Goal: Navigation & Orientation: Find specific page/section

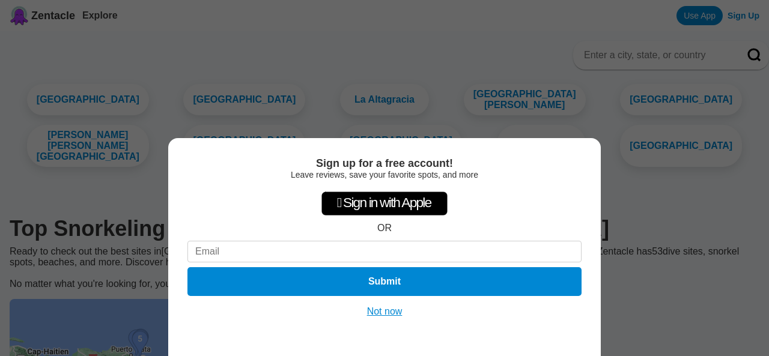
click at [685, 272] on div "Sign up for a free account! Leave reviews, save your favorite spots, and more …" at bounding box center [384, 178] width 769 height 356
click at [371, 313] on button "Not now" at bounding box center [385, 312] width 43 height 12
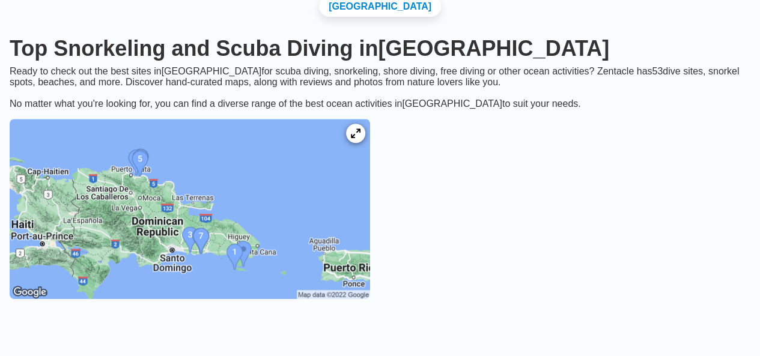
scroll to position [301, 0]
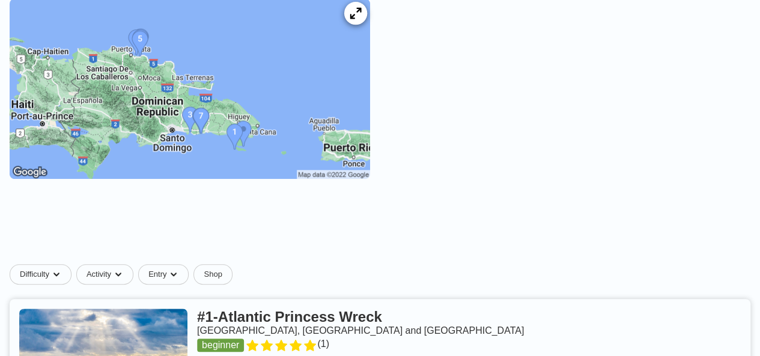
click at [361, 17] on icon at bounding box center [355, 13] width 11 height 11
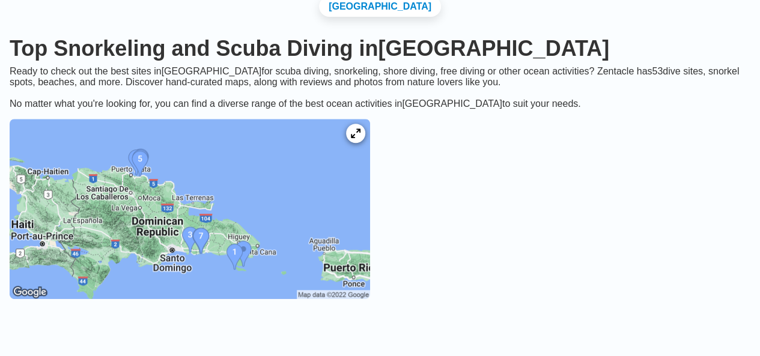
scroll to position [240, 0]
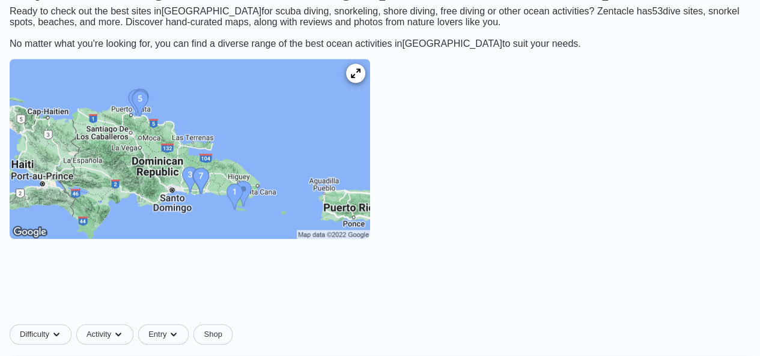
click at [298, 122] on img at bounding box center [190, 149] width 361 height 180
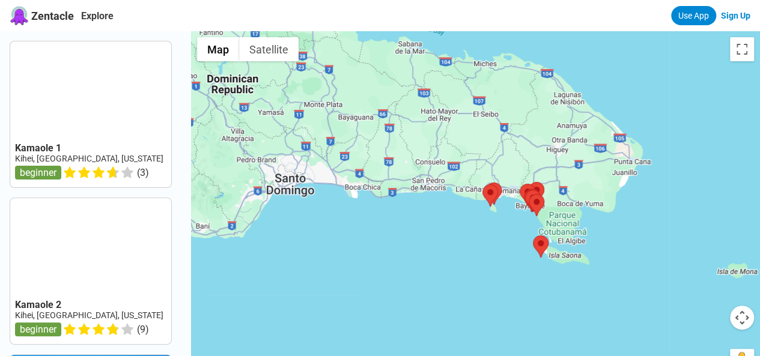
drag, startPoint x: 350, startPoint y: 135, endPoint x: 401, endPoint y: 132, distance: 51.8
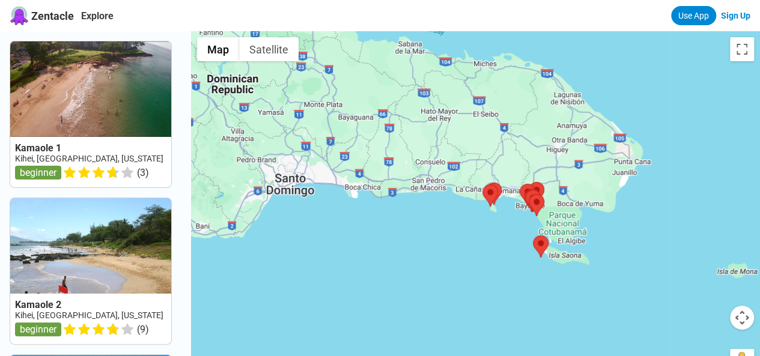
click at [401, 132] on div at bounding box center [475, 209] width 569 height 356
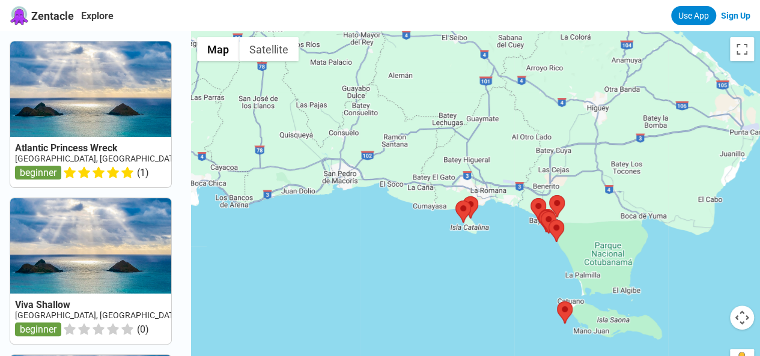
drag, startPoint x: 529, startPoint y: 165, endPoint x: 437, endPoint y: 130, distance: 98.3
click at [437, 130] on div at bounding box center [475, 209] width 569 height 356
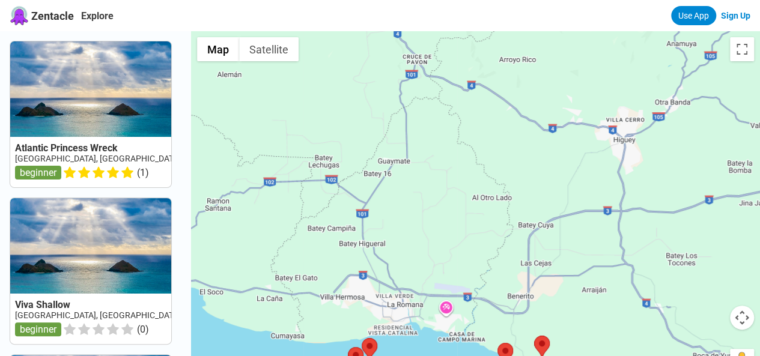
drag, startPoint x: 476, startPoint y: 190, endPoint x: 341, endPoint y: 246, distance: 145.8
click at [341, 246] on div at bounding box center [475, 209] width 569 height 356
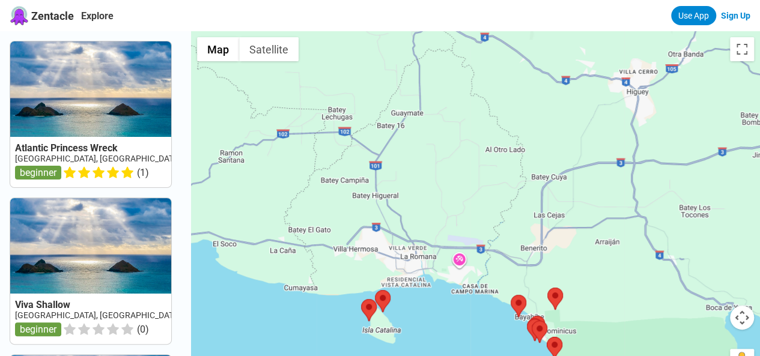
drag, startPoint x: 379, startPoint y: 213, endPoint x: 392, endPoint y: 133, distance: 81.5
click at [392, 137] on div at bounding box center [475, 209] width 569 height 356
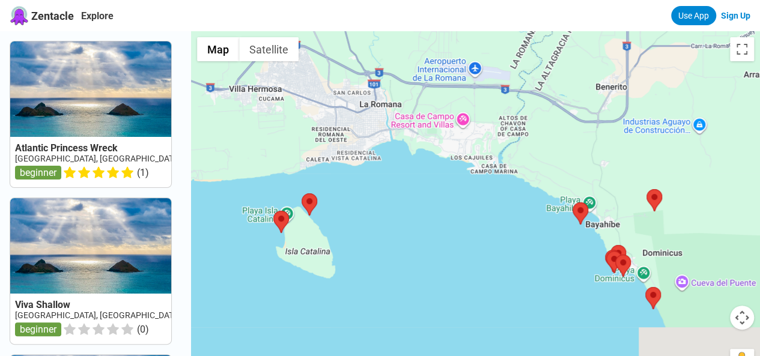
drag, startPoint x: 393, startPoint y: 191, endPoint x: 315, endPoint y: 73, distance: 141.9
click at [315, 73] on div at bounding box center [475, 209] width 569 height 356
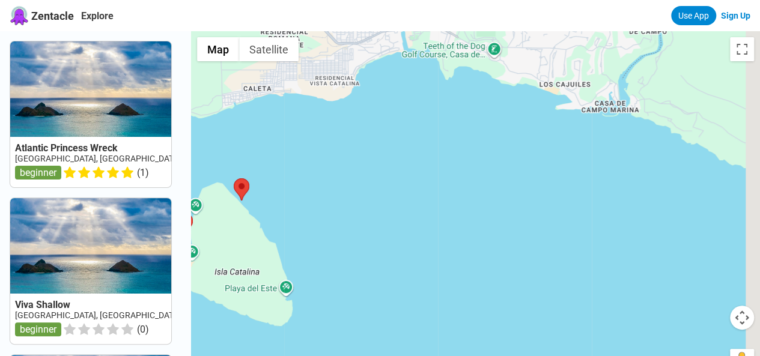
drag, startPoint x: 409, startPoint y: 207, endPoint x: 357, endPoint y: 191, distance: 54.4
click at [357, 189] on div at bounding box center [475, 209] width 569 height 356
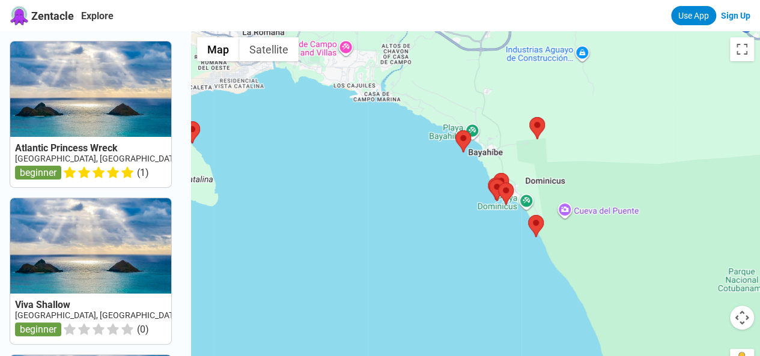
drag, startPoint x: 483, startPoint y: 205, endPoint x: 381, endPoint y: 144, distance: 119.2
click at [381, 144] on div at bounding box center [475, 209] width 569 height 356
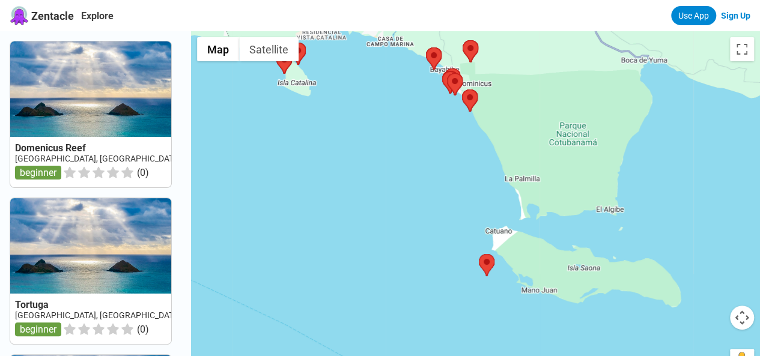
drag, startPoint x: 428, startPoint y: 216, endPoint x: 415, endPoint y: 106, distance: 111.3
click at [415, 106] on div at bounding box center [475, 209] width 569 height 356
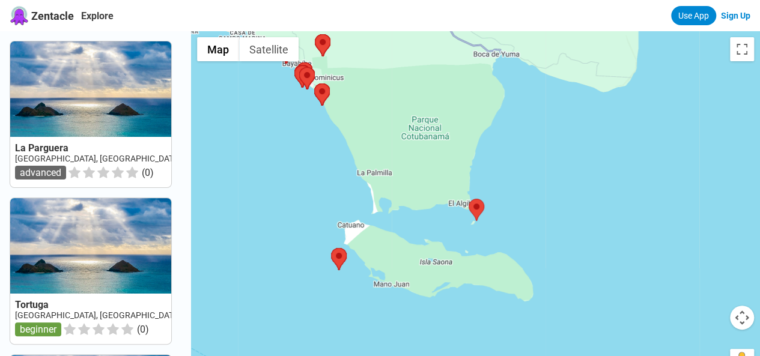
drag, startPoint x: 472, startPoint y: 227, endPoint x: 323, endPoint y: 221, distance: 149.2
click at [323, 221] on div at bounding box center [475, 209] width 569 height 356
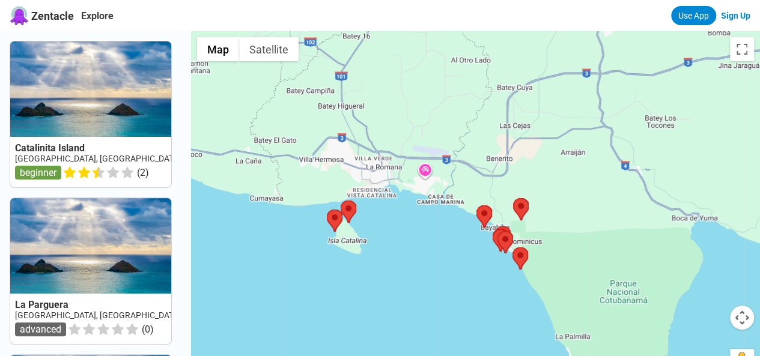
drag, startPoint x: 309, startPoint y: 163, endPoint x: 508, endPoint y: 332, distance: 261.8
click at [508, 332] on div at bounding box center [475, 209] width 569 height 356
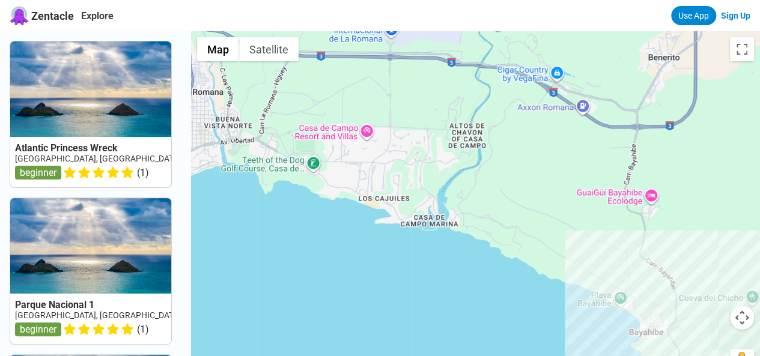
drag, startPoint x: 416, startPoint y: 189, endPoint x: 335, endPoint y: 293, distance: 132.0
click at [335, 293] on div at bounding box center [475, 209] width 569 height 356
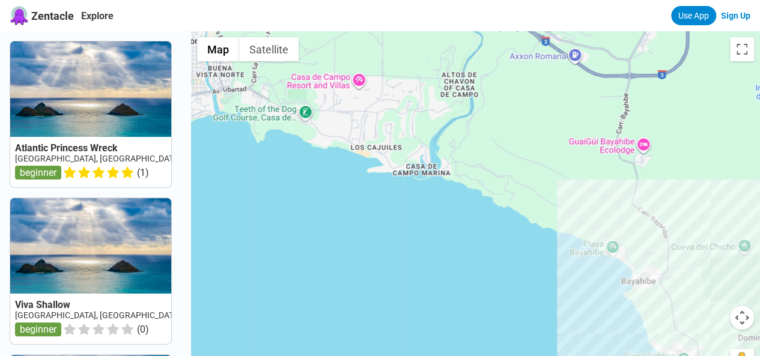
drag, startPoint x: 426, startPoint y: 279, endPoint x: 417, endPoint y: 231, distance: 48.2
click at [417, 231] on div at bounding box center [475, 209] width 569 height 356
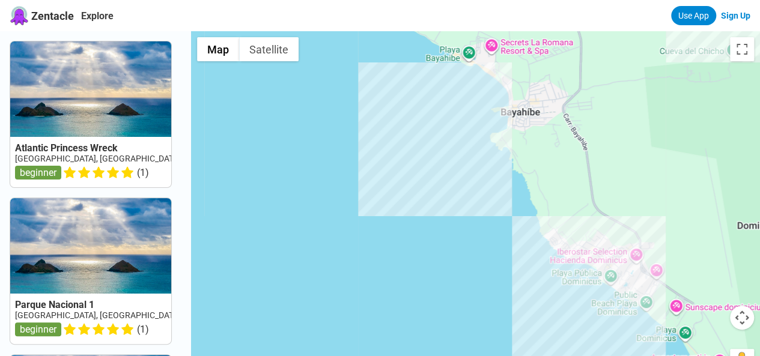
drag, startPoint x: 562, startPoint y: 259, endPoint x: 220, endPoint y: 2, distance: 427.9
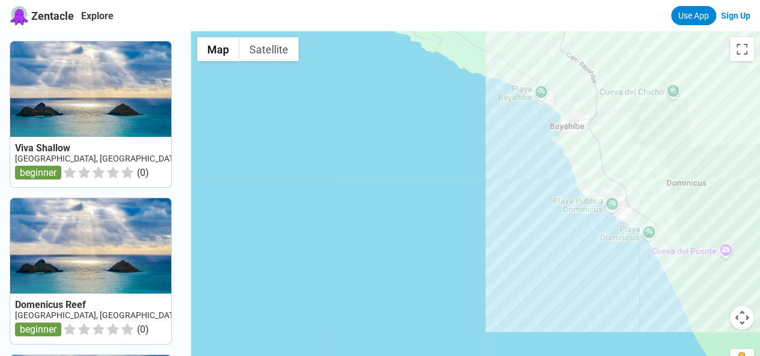
drag, startPoint x: 325, startPoint y: 177, endPoint x: 475, endPoint y: 198, distance: 152.3
click at [475, 198] on div at bounding box center [475, 209] width 569 height 356
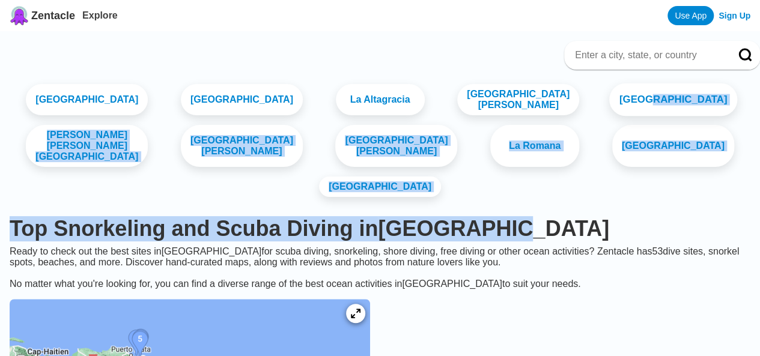
drag, startPoint x: 543, startPoint y: 209, endPoint x: 552, endPoint y: 99, distance: 110.4
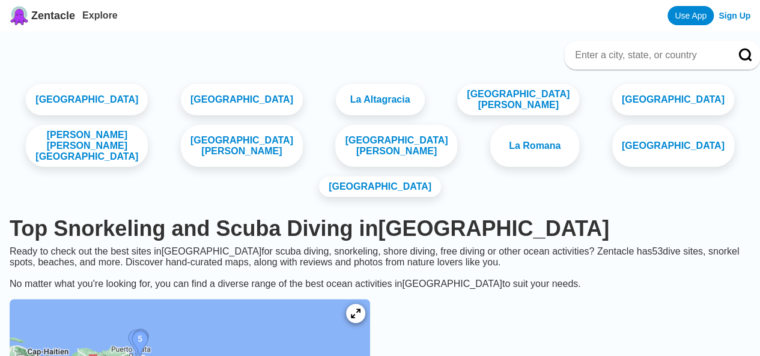
drag, startPoint x: 532, startPoint y: 271, endPoint x: 530, endPoint y: 263, distance: 8.2
click at [531, 269] on div "Ready to check out the best sites in Dominican Republic for scuba diving, snork…" at bounding box center [380, 267] width 760 height 43
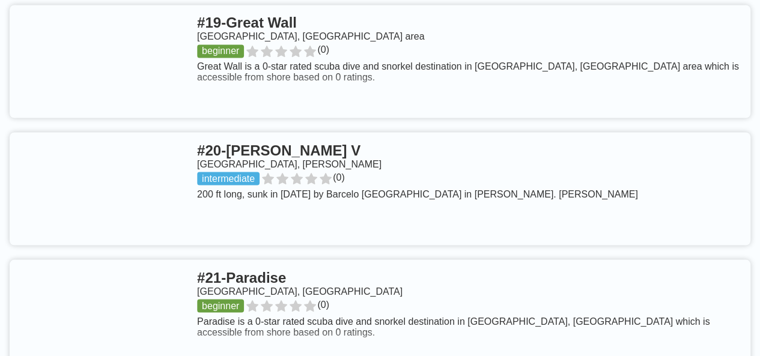
scroll to position [3366, 0]
